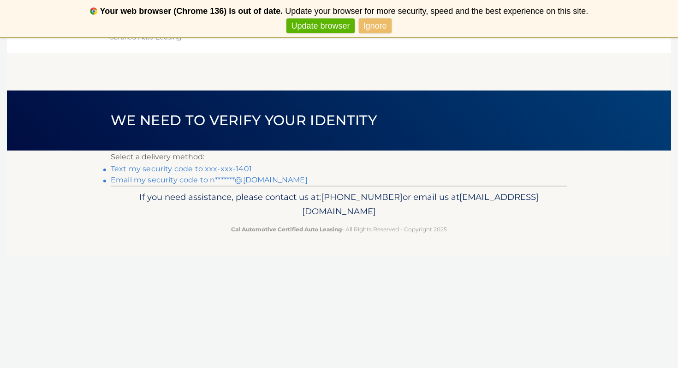
click at [250, 179] on link "Email my security code to n*******@hotmail.com" at bounding box center [209, 179] width 197 height 9
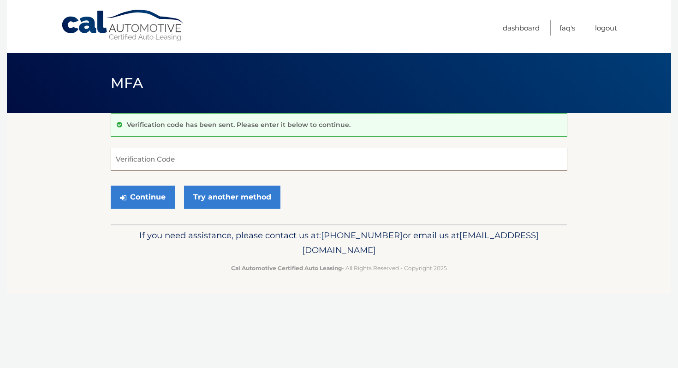
click at [183, 161] on input "Verification Code" at bounding box center [339, 159] width 457 height 23
click at [209, 167] on input "Verification Code" at bounding box center [339, 159] width 457 height 23
type input "718184"
click at [147, 208] on div "Continue Try another method" at bounding box center [339, 197] width 457 height 31
click at [142, 203] on button "Continue" at bounding box center [143, 196] width 64 height 23
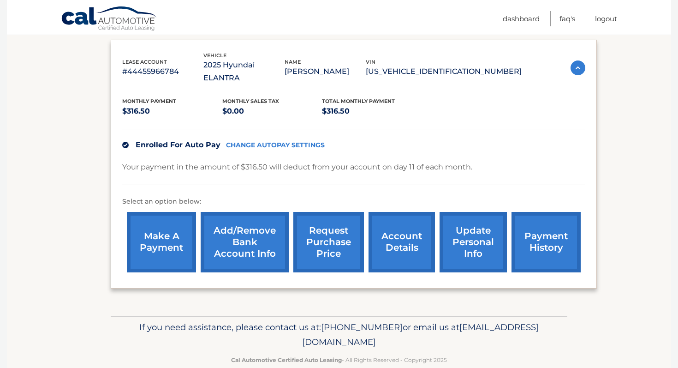
scroll to position [156, 0]
